Goal: Communication & Community: Answer question/provide support

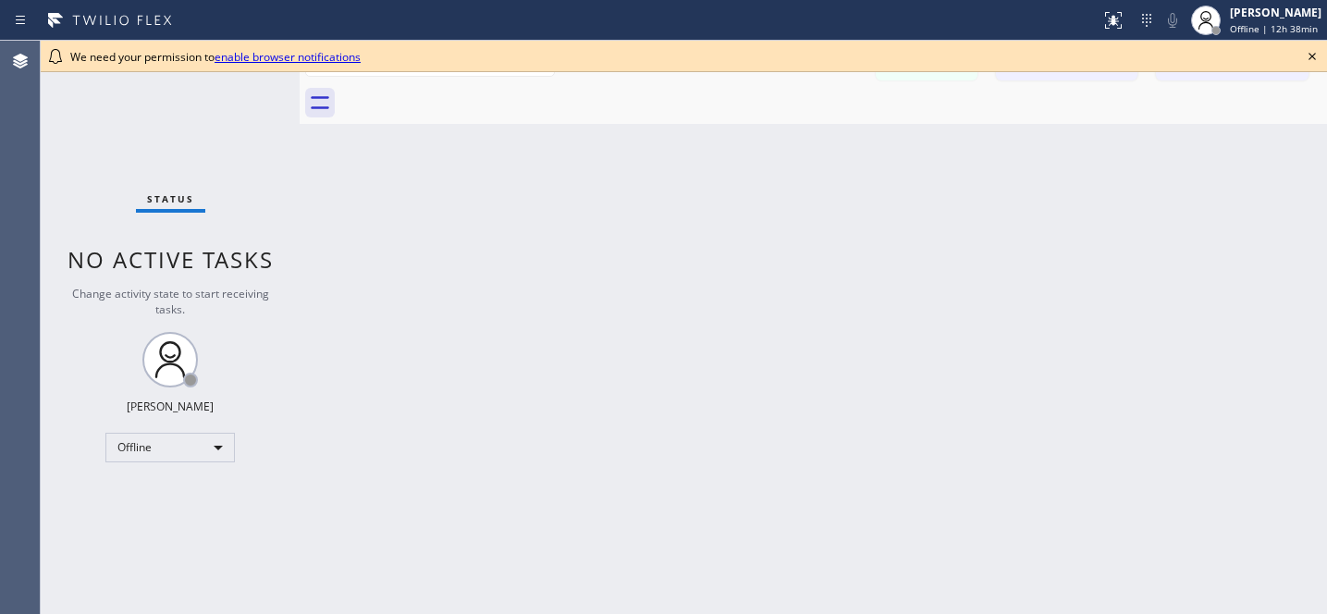
click at [1311, 55] on icon at bounding box center [1311, 56] width 7 height 7
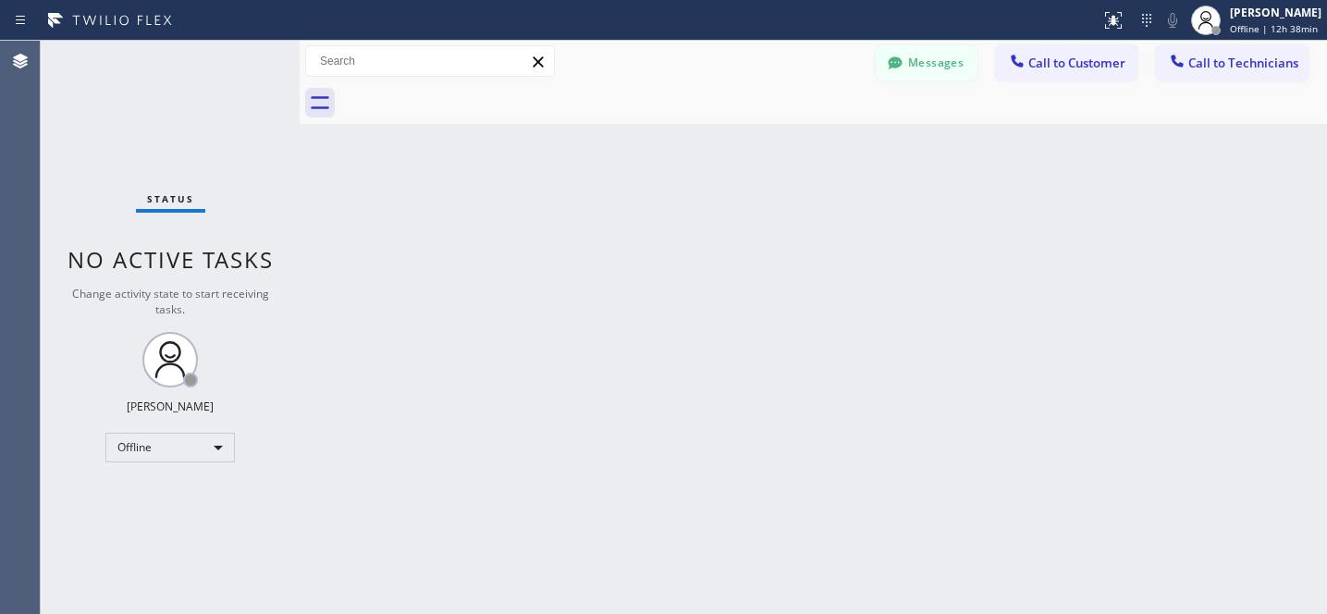
click at [924, 54] on button "Messages" at bounding box center [927, 62] width 102 height 35
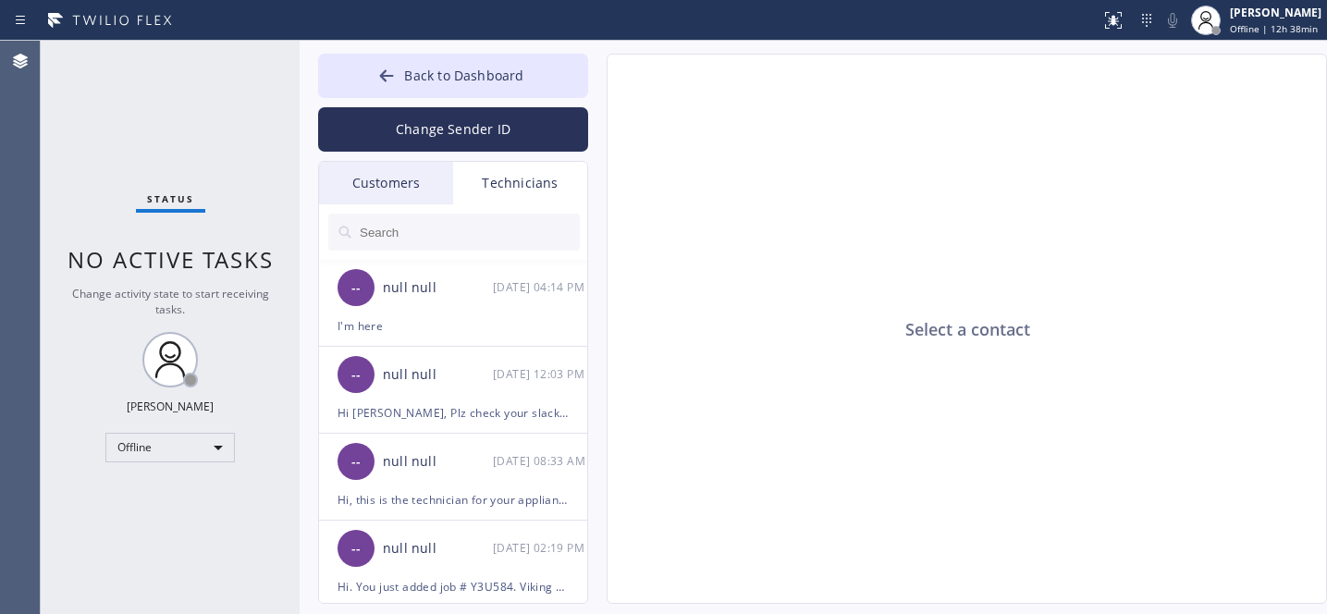
click at [376, 181] on div "Customers" at bounding box center [386, 183] width 134 height 43
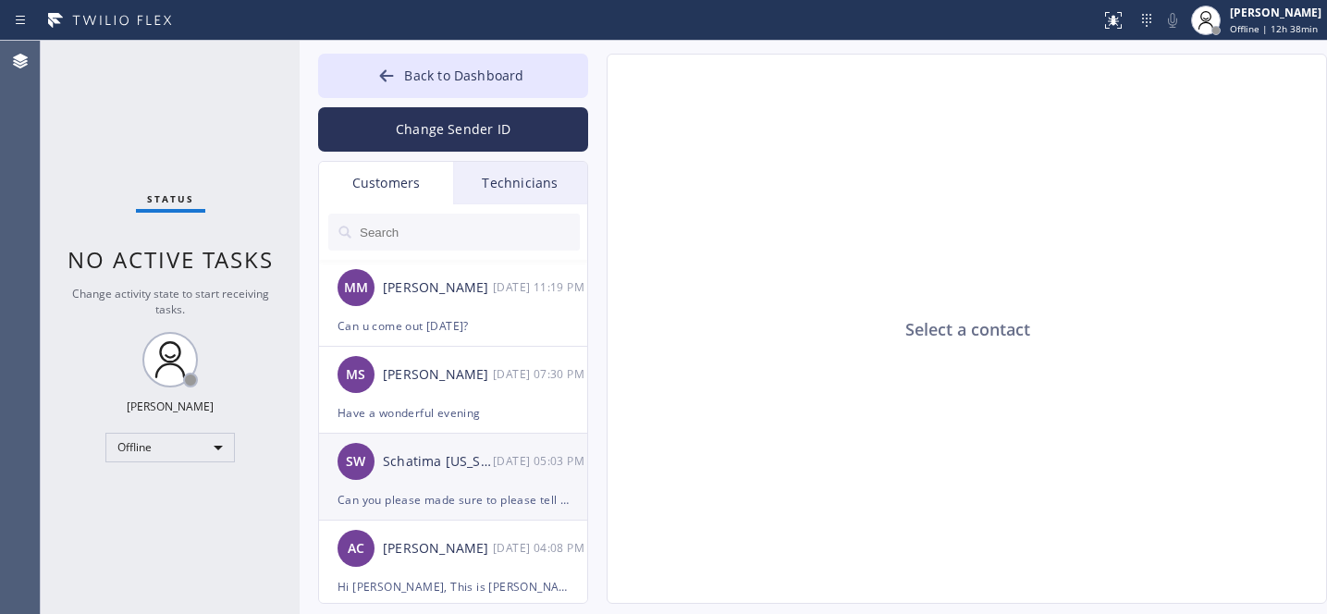
drag, startPoint x: 452, startPoint y: 481, endPoint x: 461, endPoint y: 472, distance: 12.4
click at [452, 482] on div "SW Schatima [US_STATE] [DATE] 05:03 PM" at bounding box center [454, 461] width 270 height 55
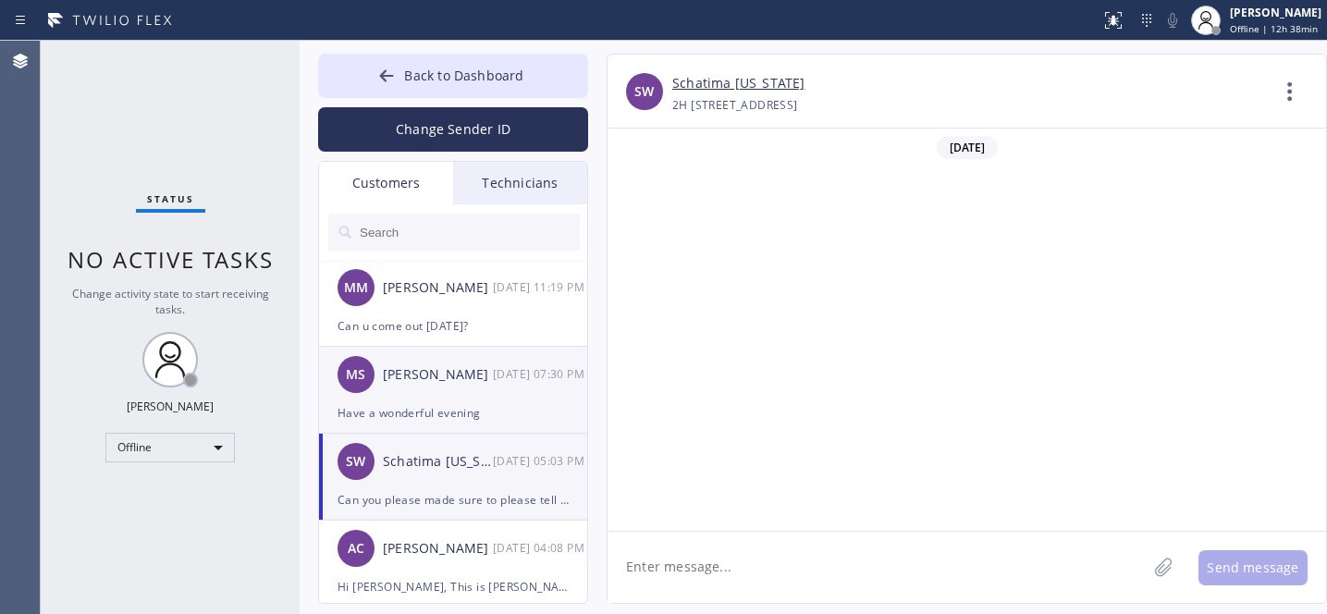
scroll to position [5586, 0]
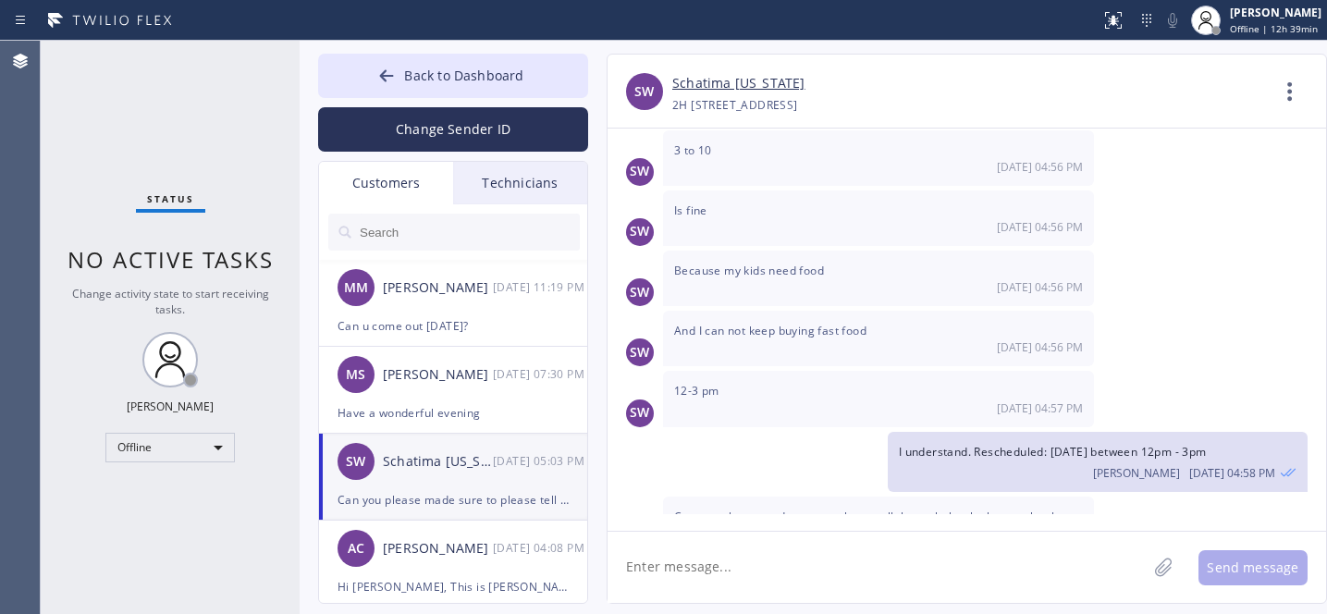
click at [815, 550] on textarea at bounding box center [876, 567] width 539 height 71
click at [809, 560] on textarea at bounding box center [876, 567] width 539 height 71
click at [800, 582] on textarea at bounding box center [876, 567] width 539 height 71
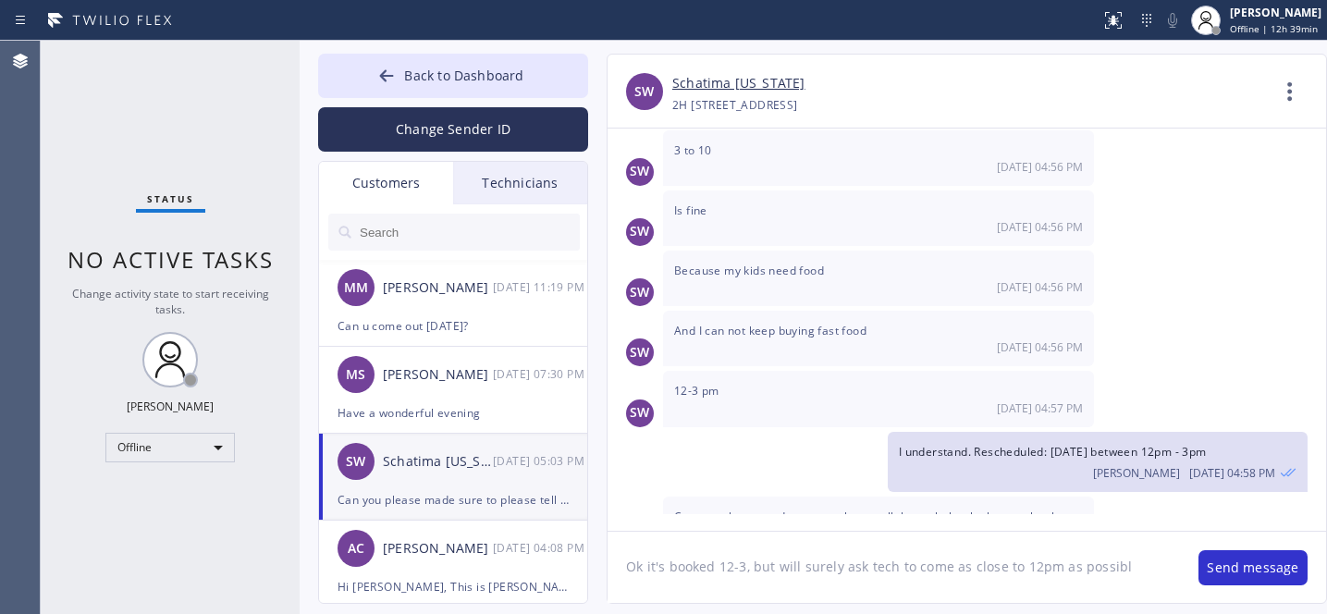
type textarea "Ok it's booked 12-3, but will surely ask tech to come as close to 12pm as possi…"
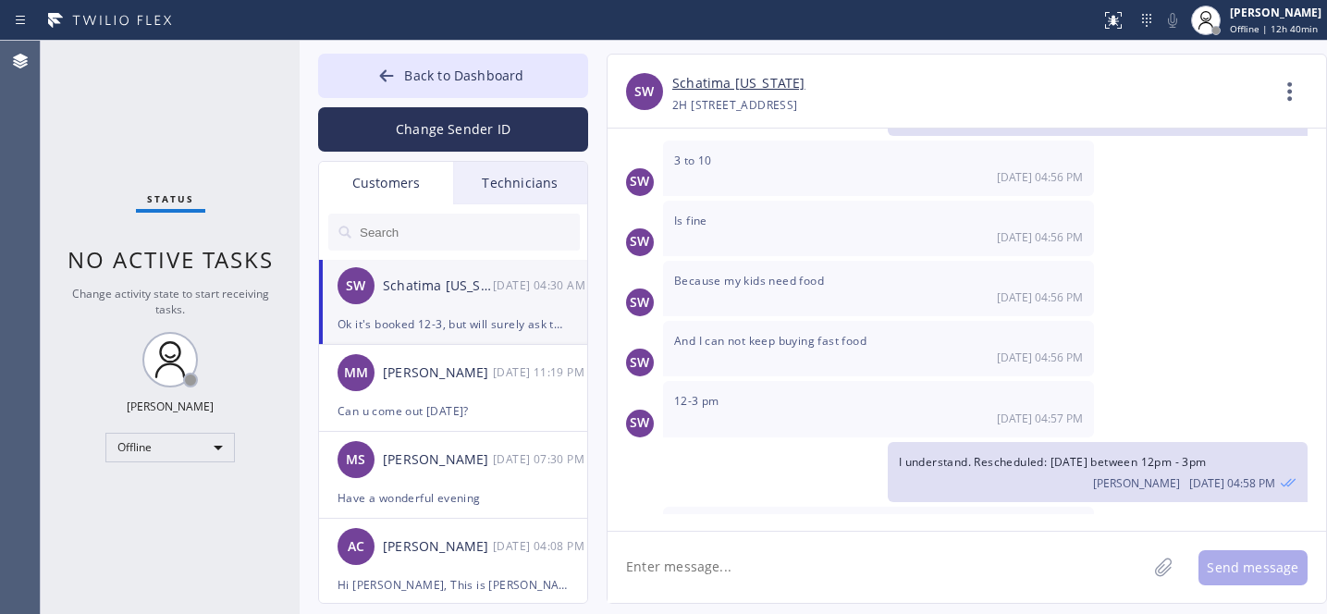
scroll to position [0, 0]
click at [418, 79] on span "Back to Dashboard" at bounding box center [463, 76] width 119 height 18
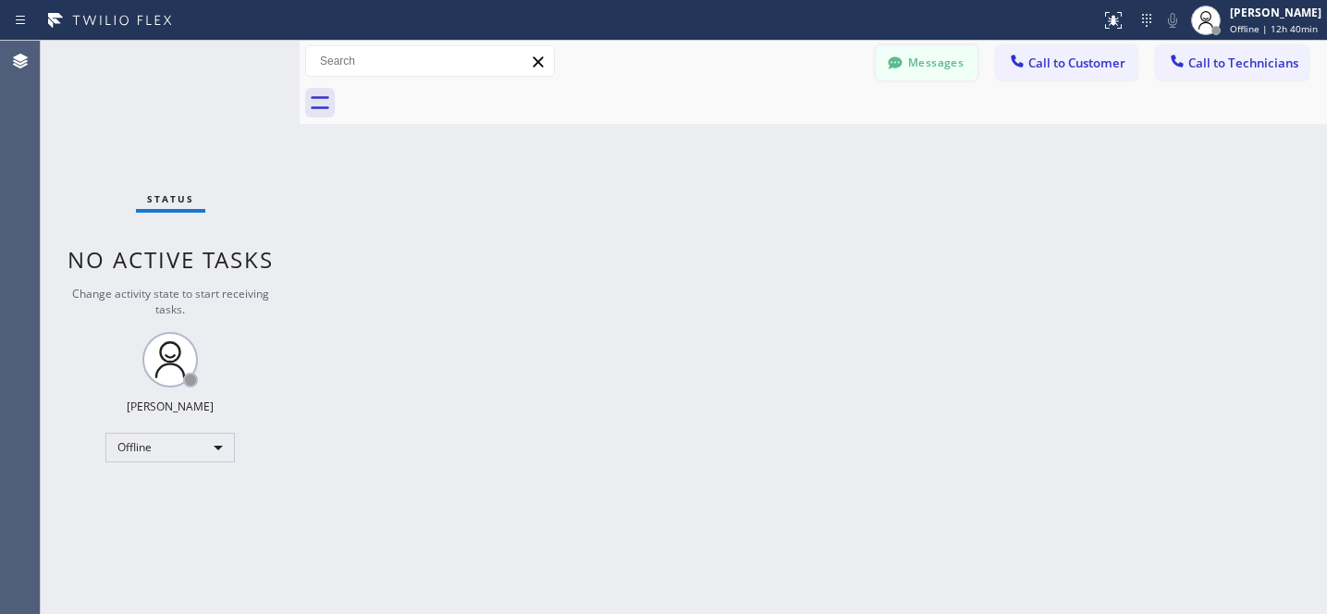
click at [920, 80] on button "Messages" at bounding box center [927, 62] width 102 height 35
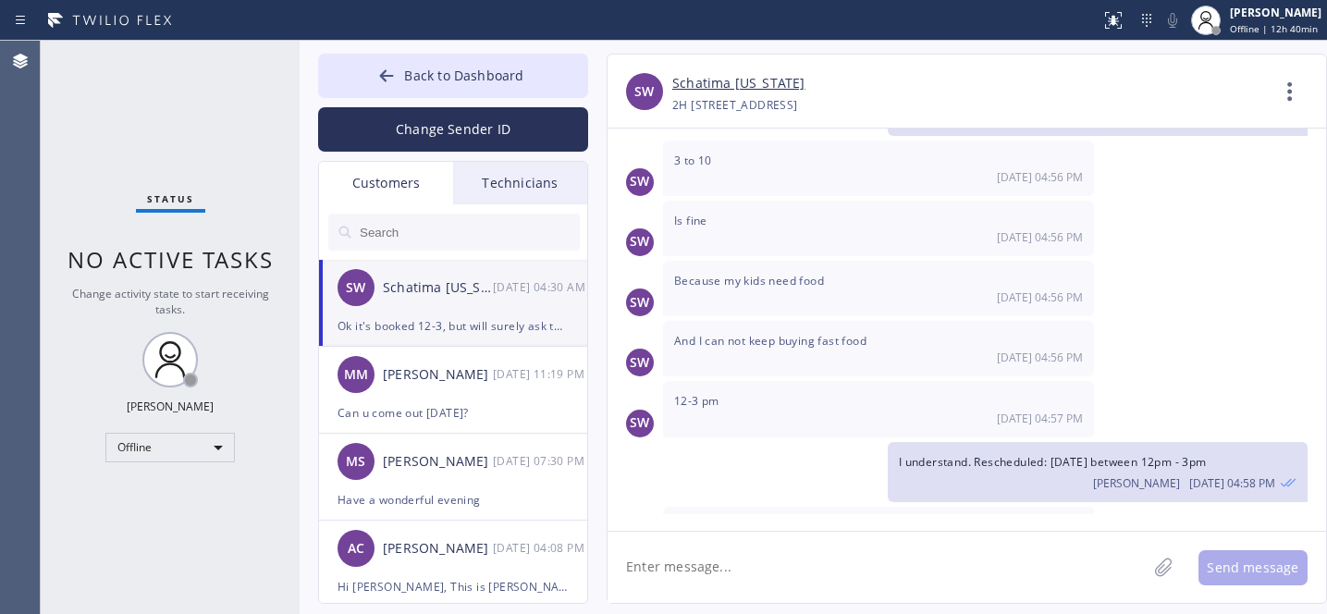
click at [462, 234] on input "text" at bounding box center [469, 232] width 222 height 37
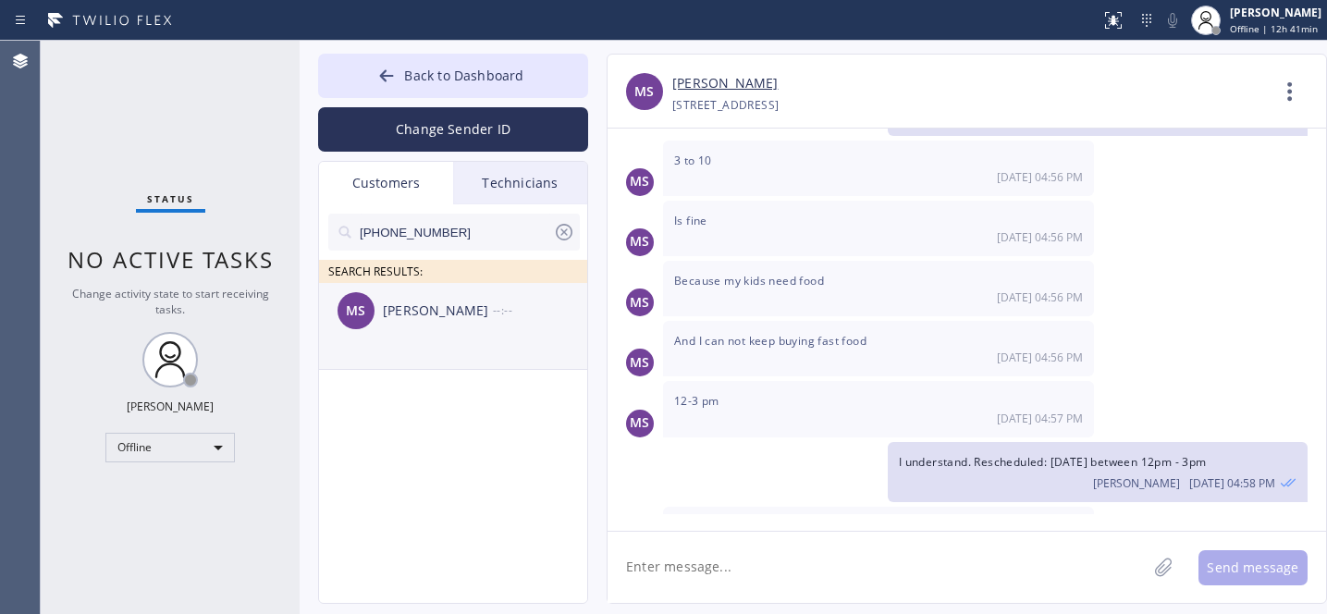
click at [415, 325] on div "[PERSON_NAME] --:--" at bounding box center [454, 310] width 270 height 55
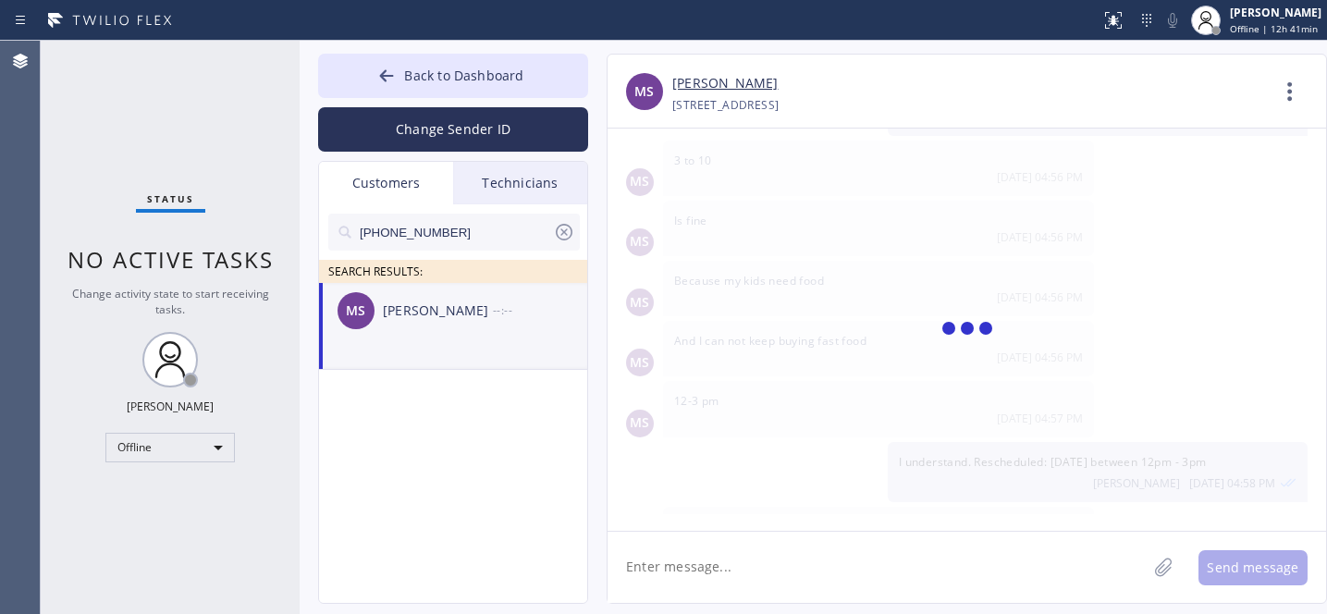
scroll to position [1396, 0]
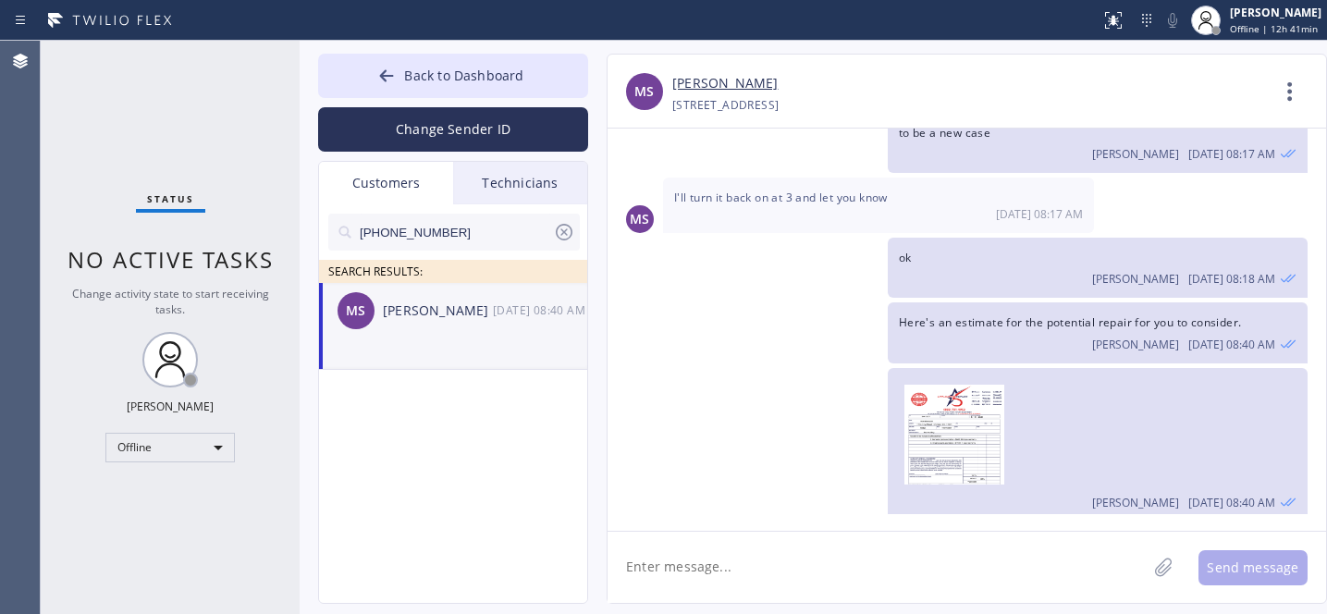
click at [817, 550] on textarea at bounding box center [876, 567] width 539 height 71
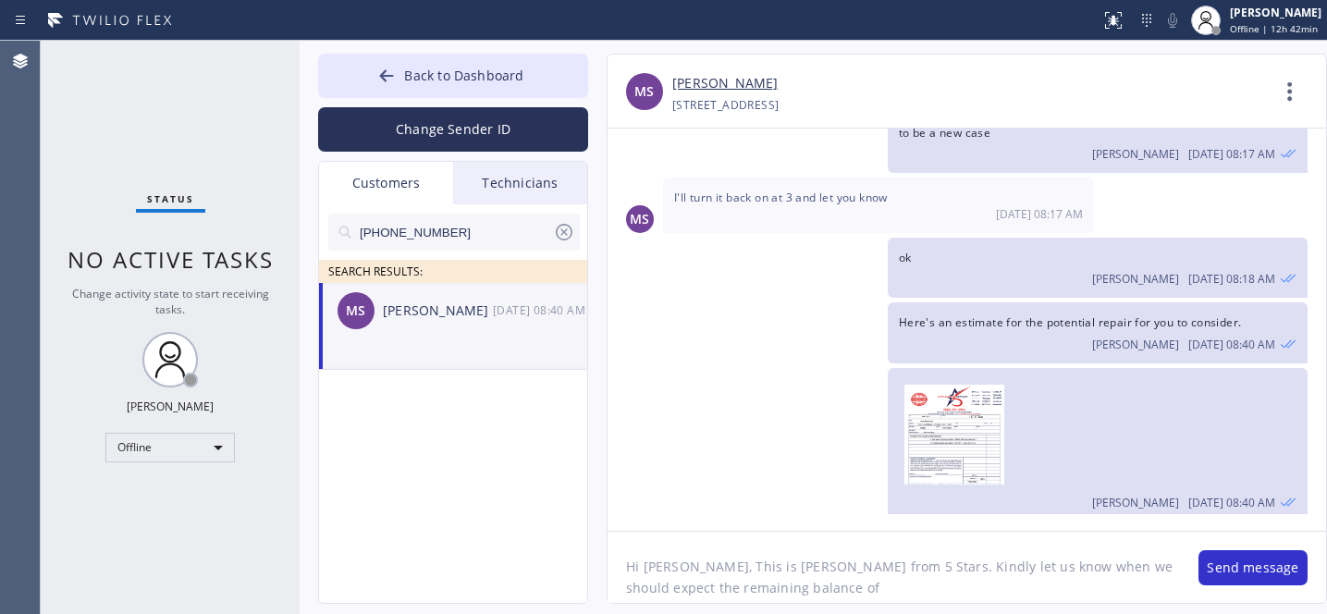
paste textarea "1,448.18"
click at [761, 585] on textarea "Hi [PERSON_NAME], This is [PERSON_NAME] from 5 Stars. Kindly let us know when w…" at bounding box center [893, 567] width 572 height 71
click at [925, 594] on textarea "Hi [PERSON_NAME], This is [PERSON_NAME] from 5 Stars. Kindly let us know when w…" at bounding box center [893, 567] width 572 height 71
paste textarea "Thermador"
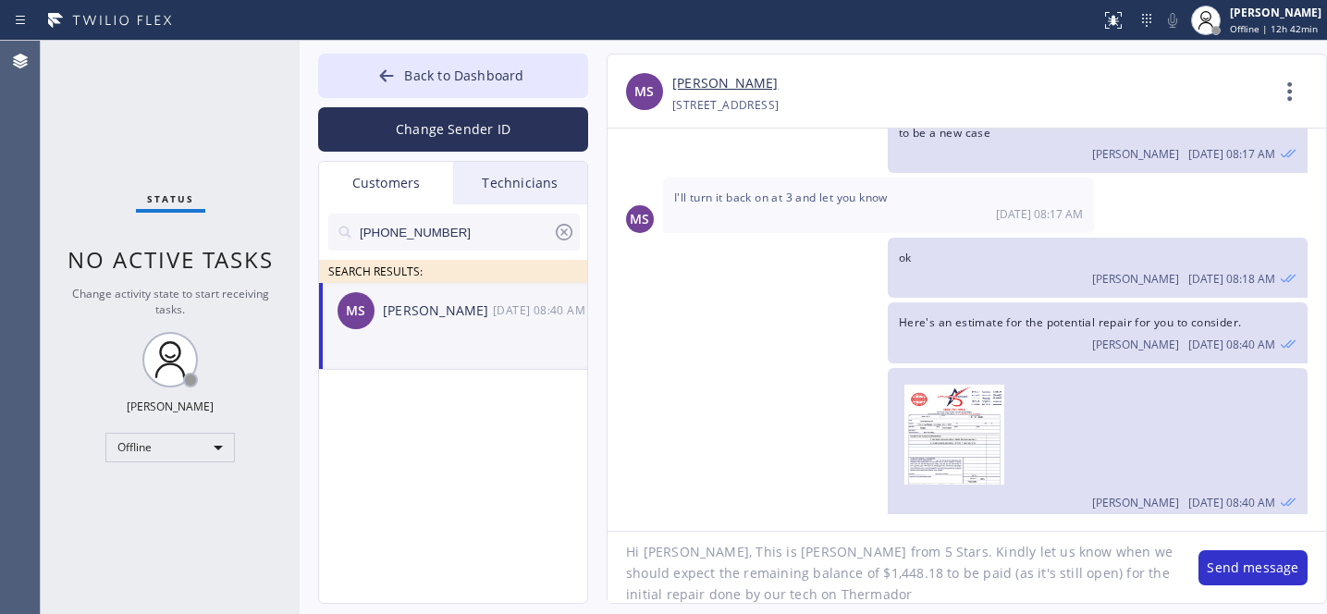
click at [719, 592] on textarea "Hi [PERSON_NAME], This is [PERSON_NAME] from 5 Stars. Kindly let us know when w…" at bounding box center [893, 567] width 572 height 71
click at [851, 600] on textarea "Hi [PERSON_NAME], This is [PERSON_NAME] from 5 Stars. Kindly let us know when w…" at bounding box center [893, 567] width 572 height 71
type textarea "Hi [PERSON_NAME], This is [PERSON_NAME] from 5 Stars. Kindly let us know when w…"
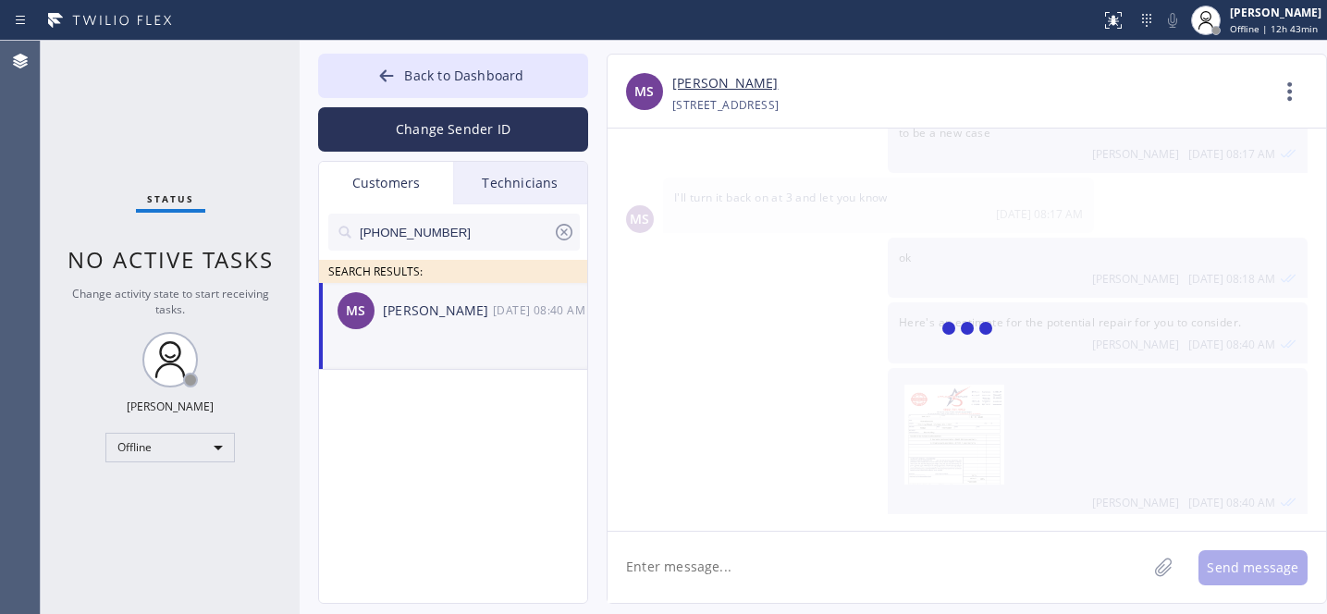
scroll to position [1556, 0]
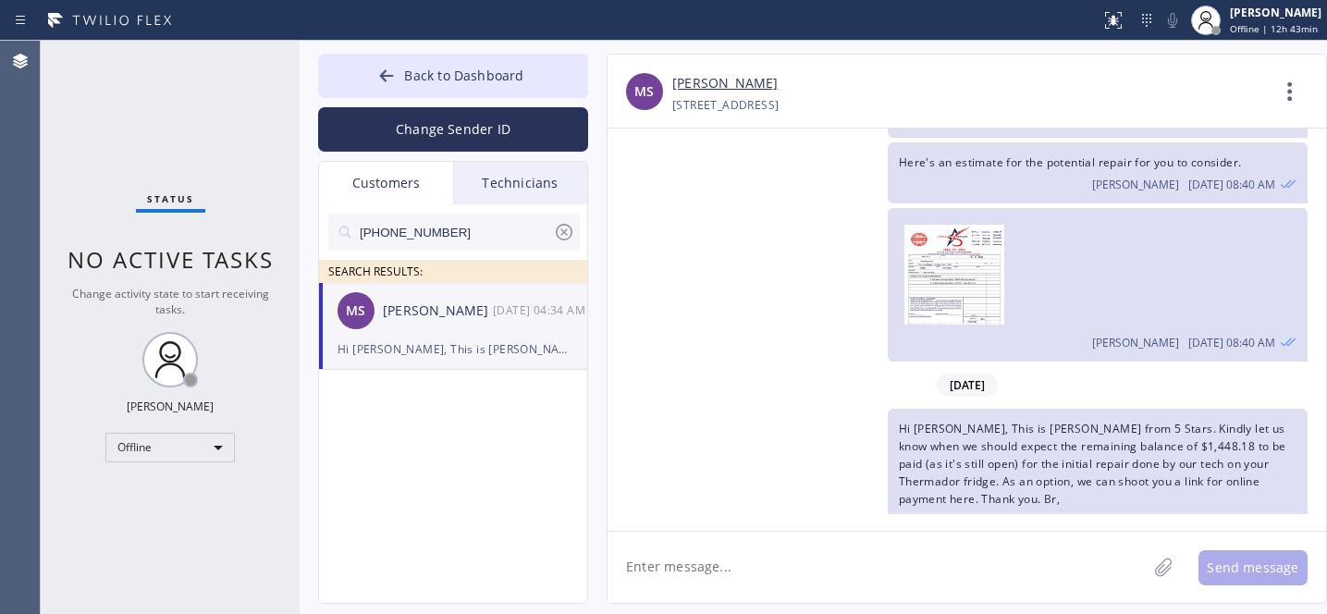
click at [564, 228] on icon at bounding box center [564, 232] width 22 height 22
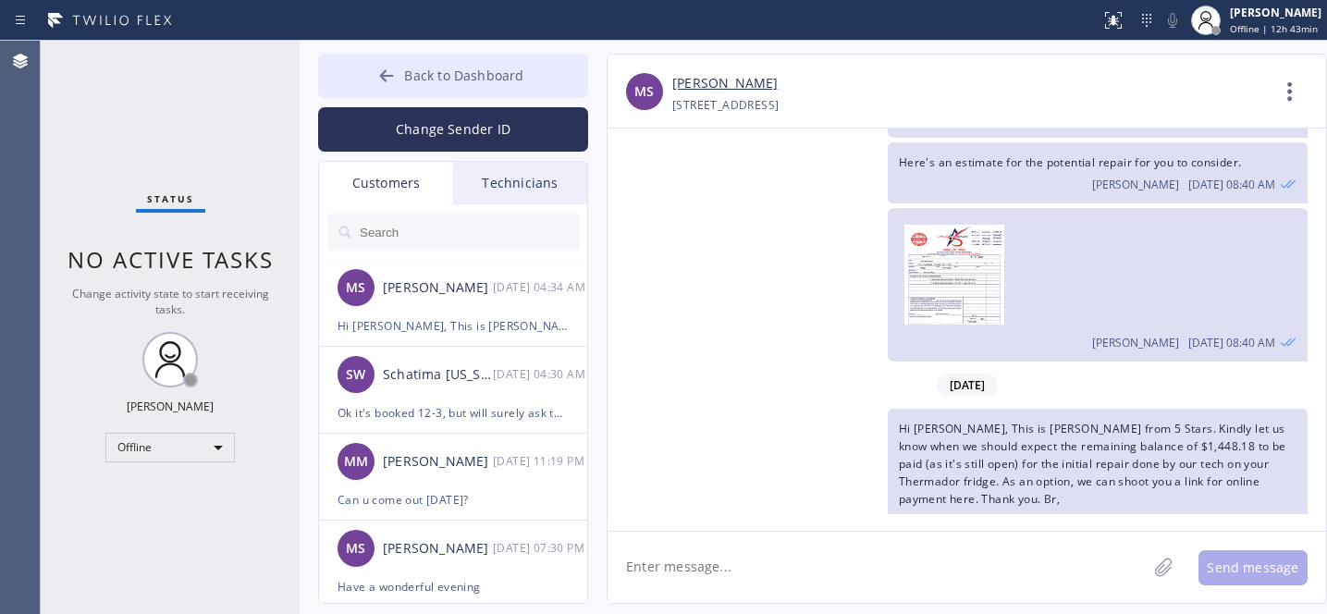
click at [376, 67] on div at bounding box center [386, 78] width 22 height 22
